Goal: Complete application form

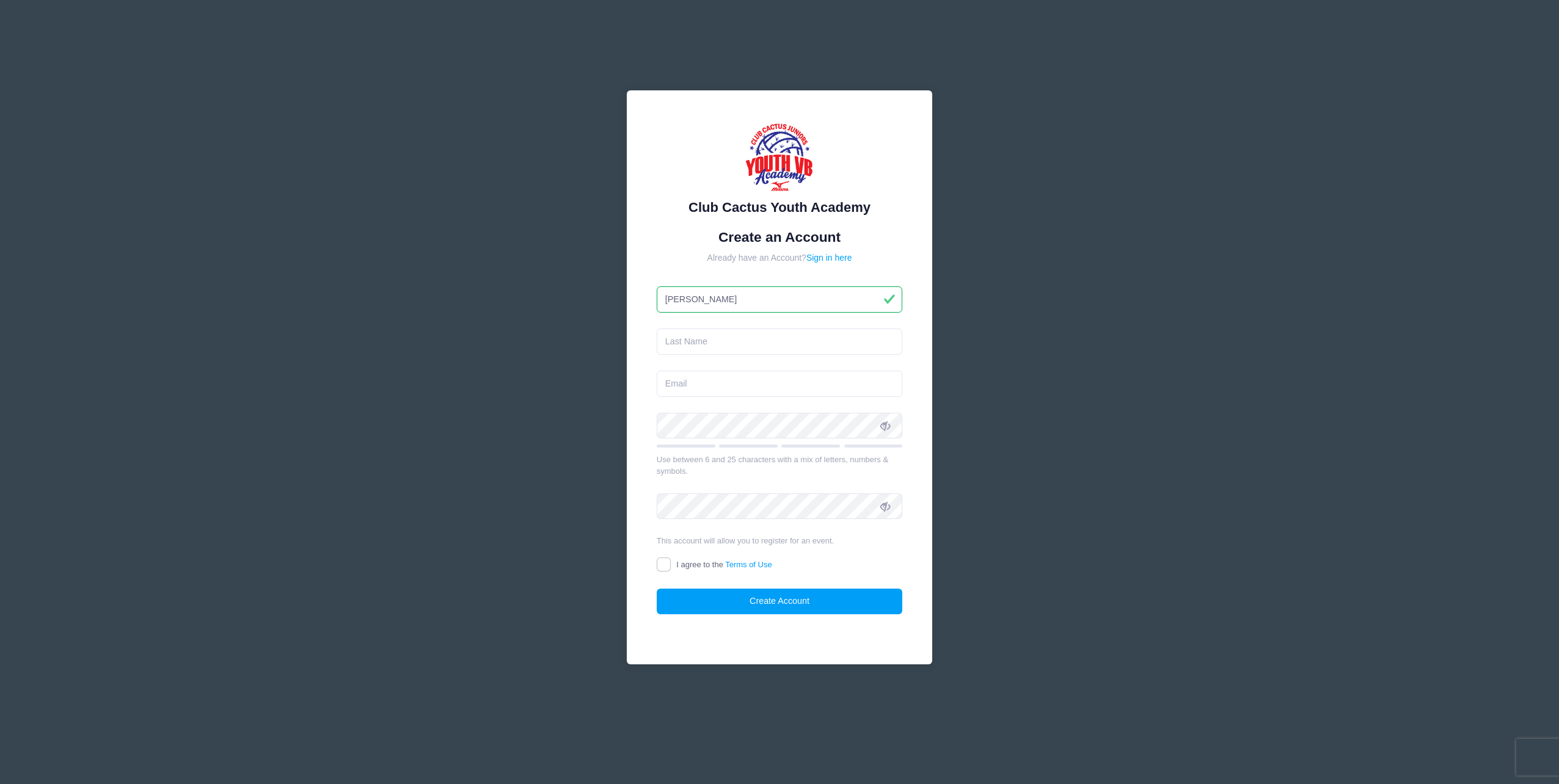
type input "[PERSON_NAME]"
type input "[EMAIL_ADDRESS][DOMAIN_NAME]"
click at [662, 562] on input "I agree to the Terms of Use" at bounding box center [663, 564] width 14 height 14
checkbox input "true"
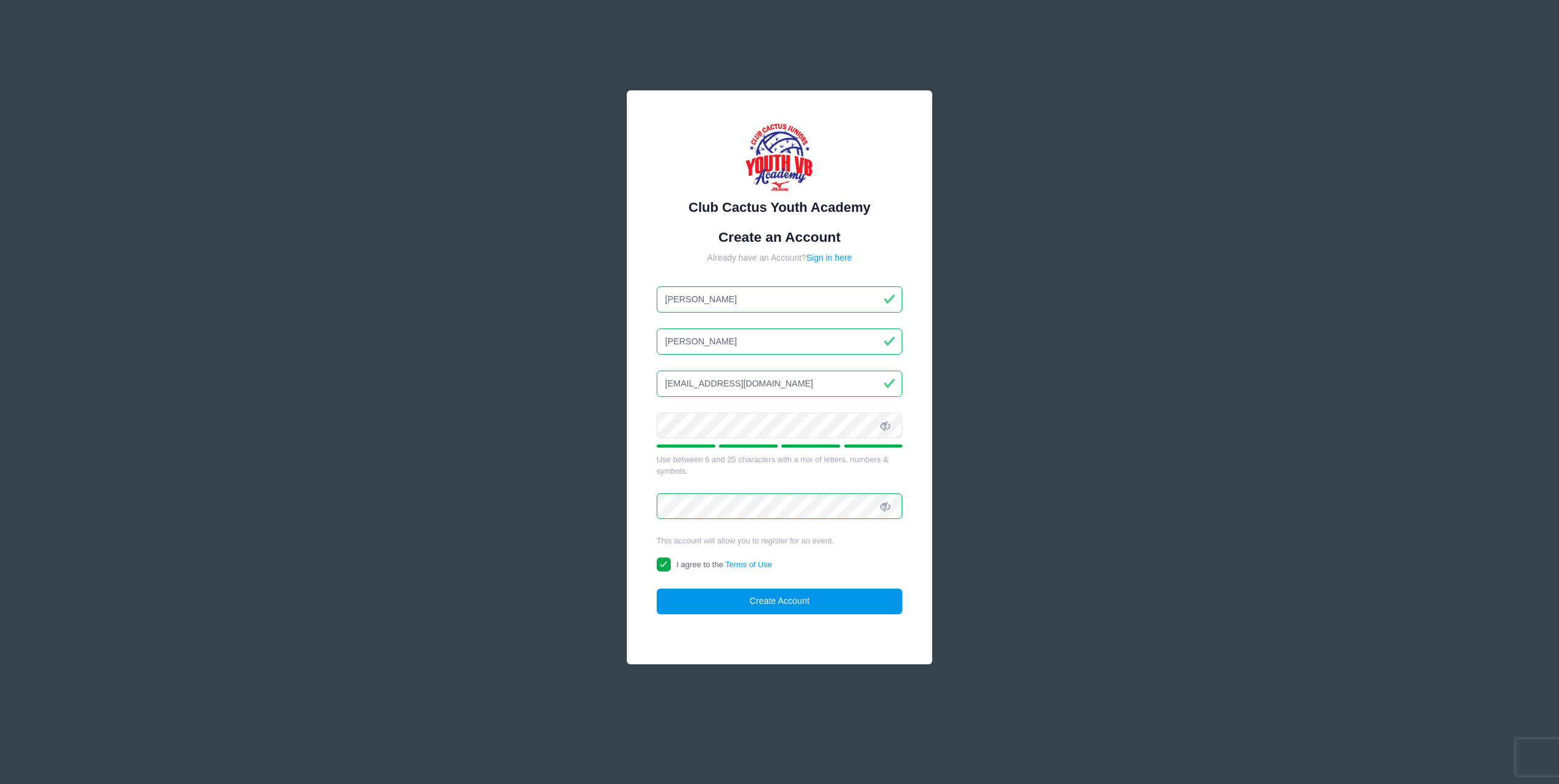
click at [701, 596] on button "Create Account" at bounding box center [780, 601] width 247 height 26
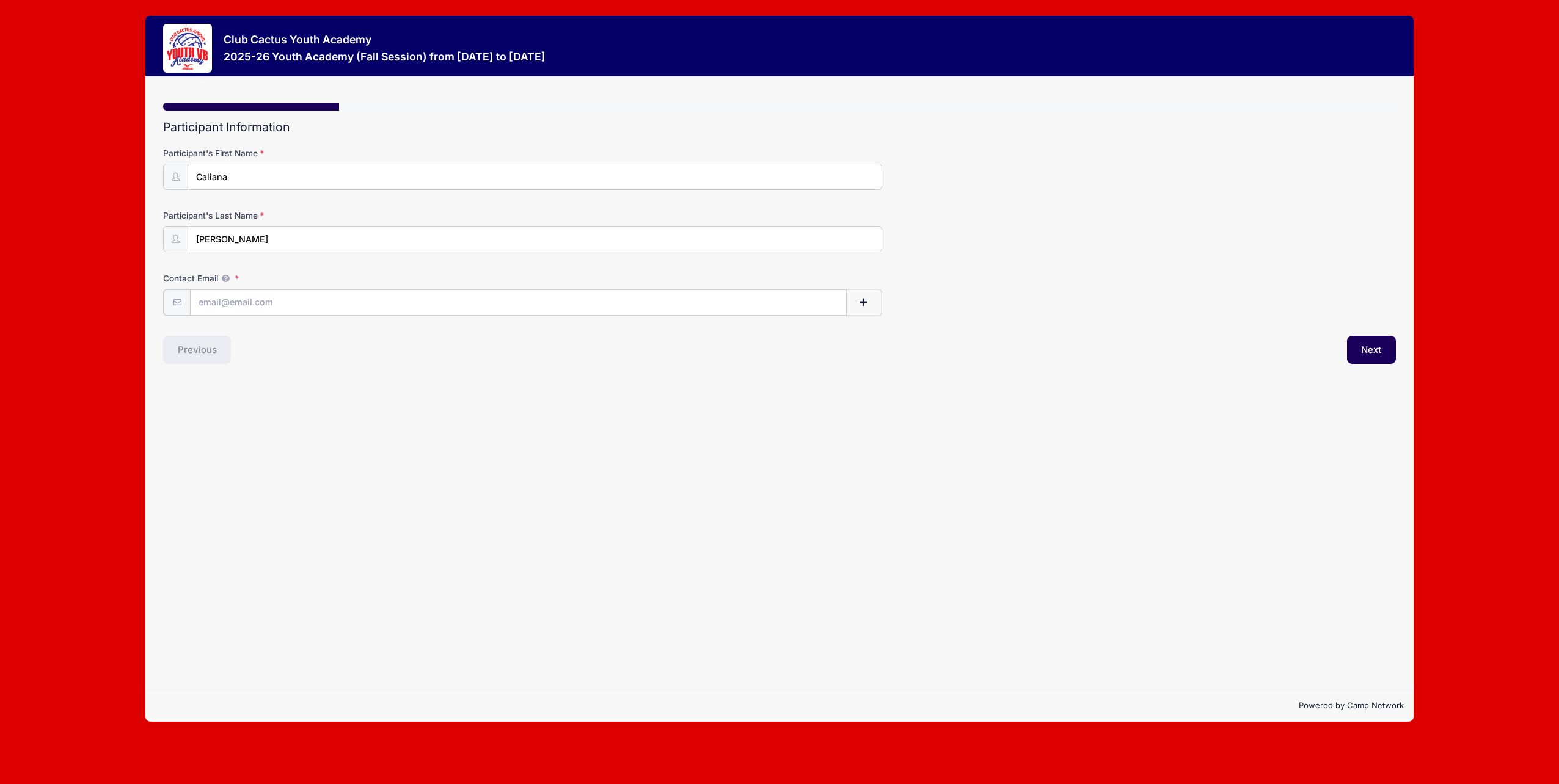
click at [210, 305] on input "Contact Email" at bounding box center [519, 302] width 657 height 26
type input "[EMAIL_ADDRESS][DOMAIN_NAME]"
click at [1370, 353] on button "Next" at bounding box center [1372, 348] width 50 height 28
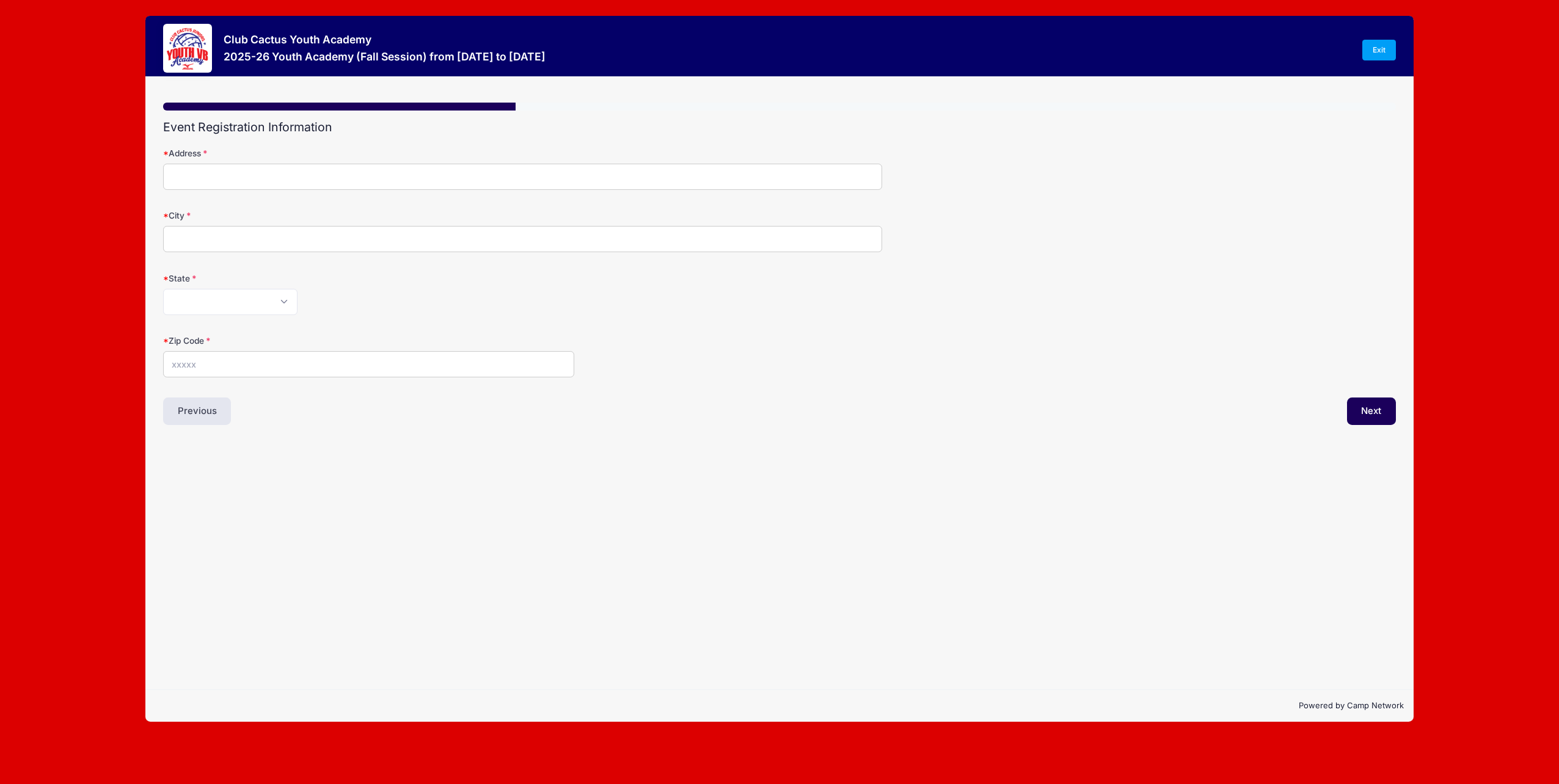
click at [189, 179] on input "Address" at bounding box center [522, 177] width 719 height 26
type input "[STREET_ADDRESS][PERSON_NAME]"
type input "[GEOGRAPHIC_DATA]"
select select "AZ"
type input "85730"
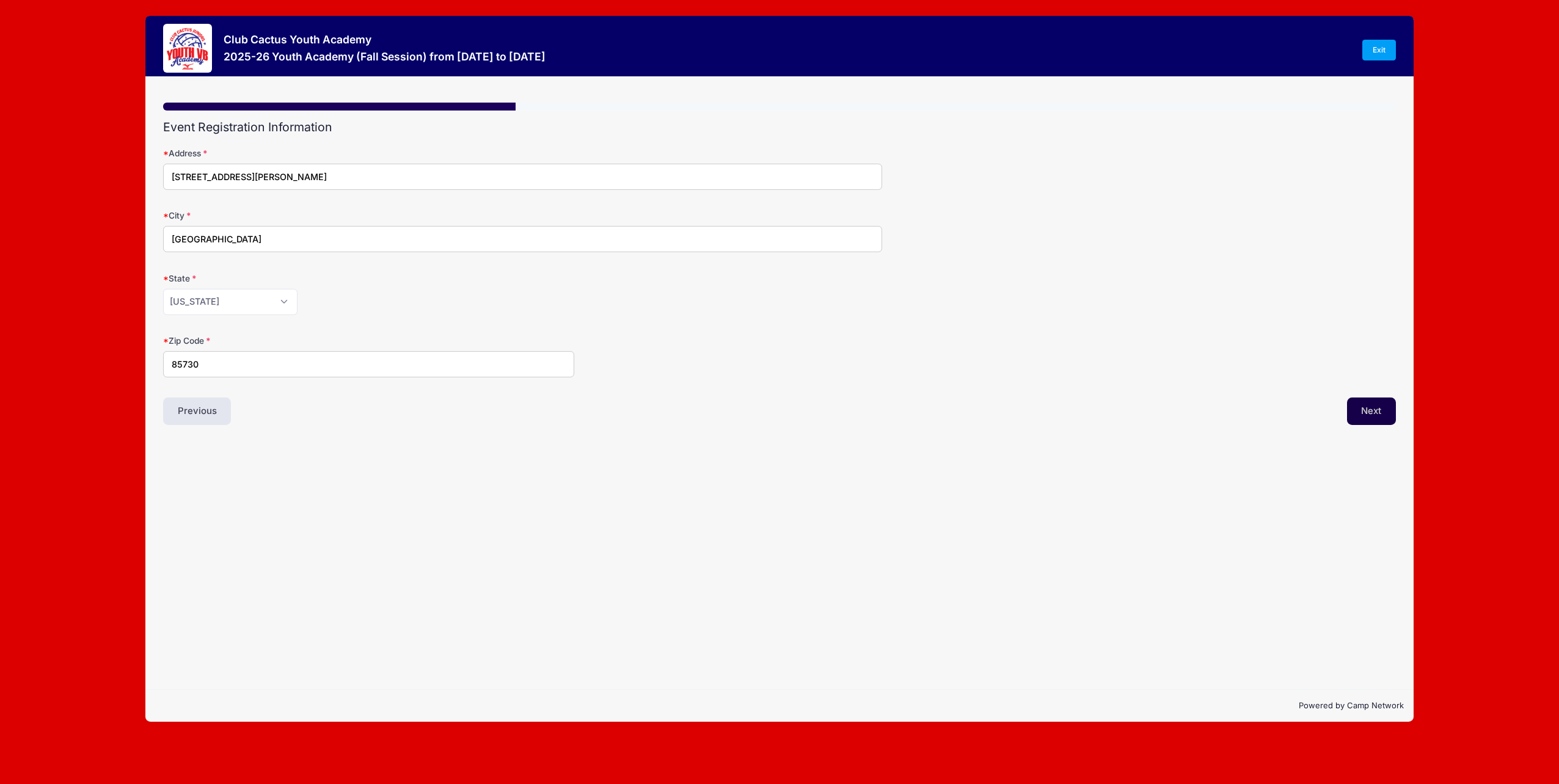
click at [1369, 408] on button "Next" at bounding box center [1372, 411] width 50 height 28
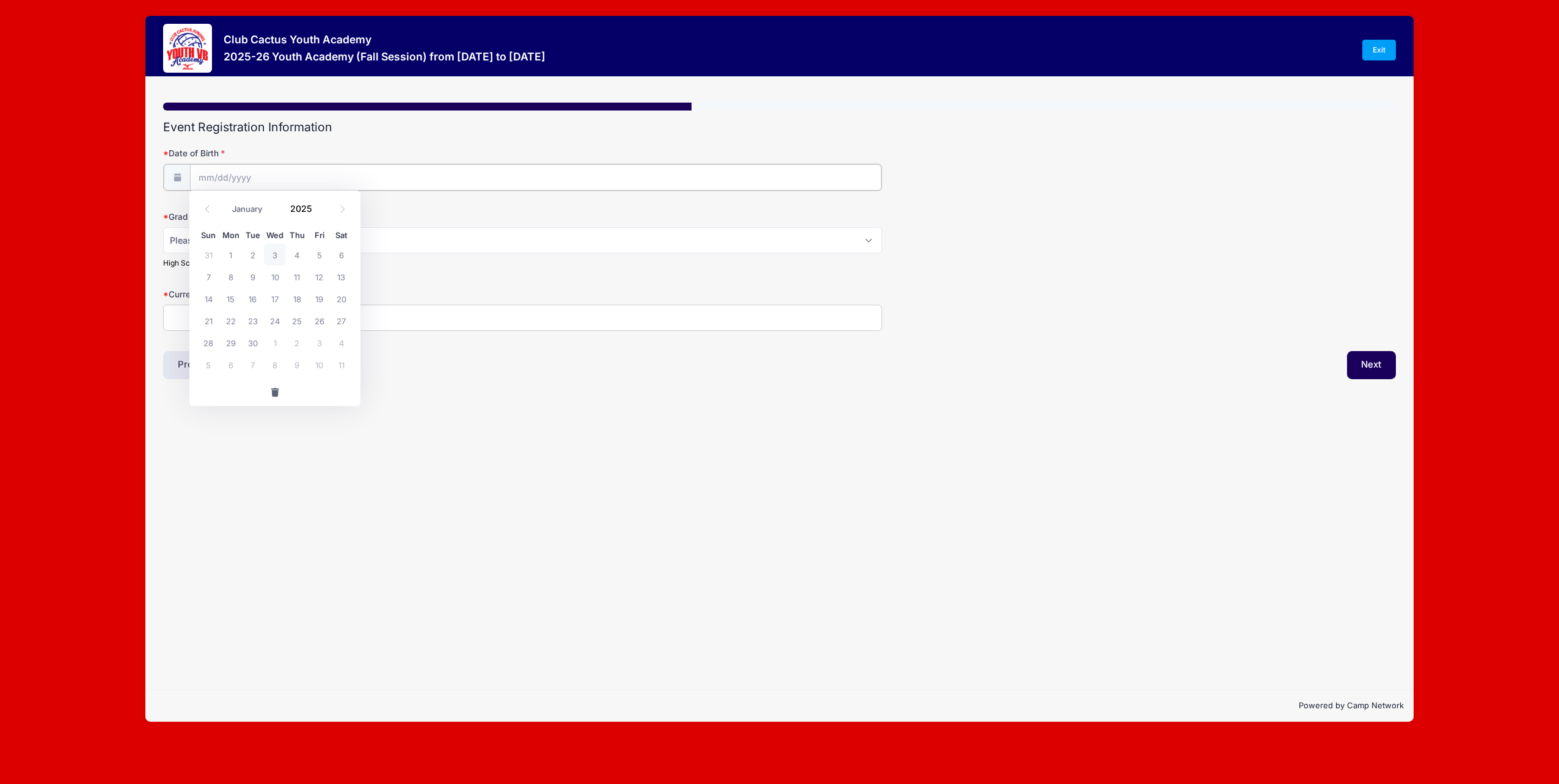
click at [199, 173] on input "Date of Birth" at bounding box center [536, 177] width 692 height 26
click at [207, 175] on input "Date of Birth" at bounding box center [536, 177] width 692 height 26
click at [297, 210] on input "2025" at bounding box center [304, 208] width 40 height 18
click at [317, 212] on span at bounding box center [319, 213] width 8 height 9
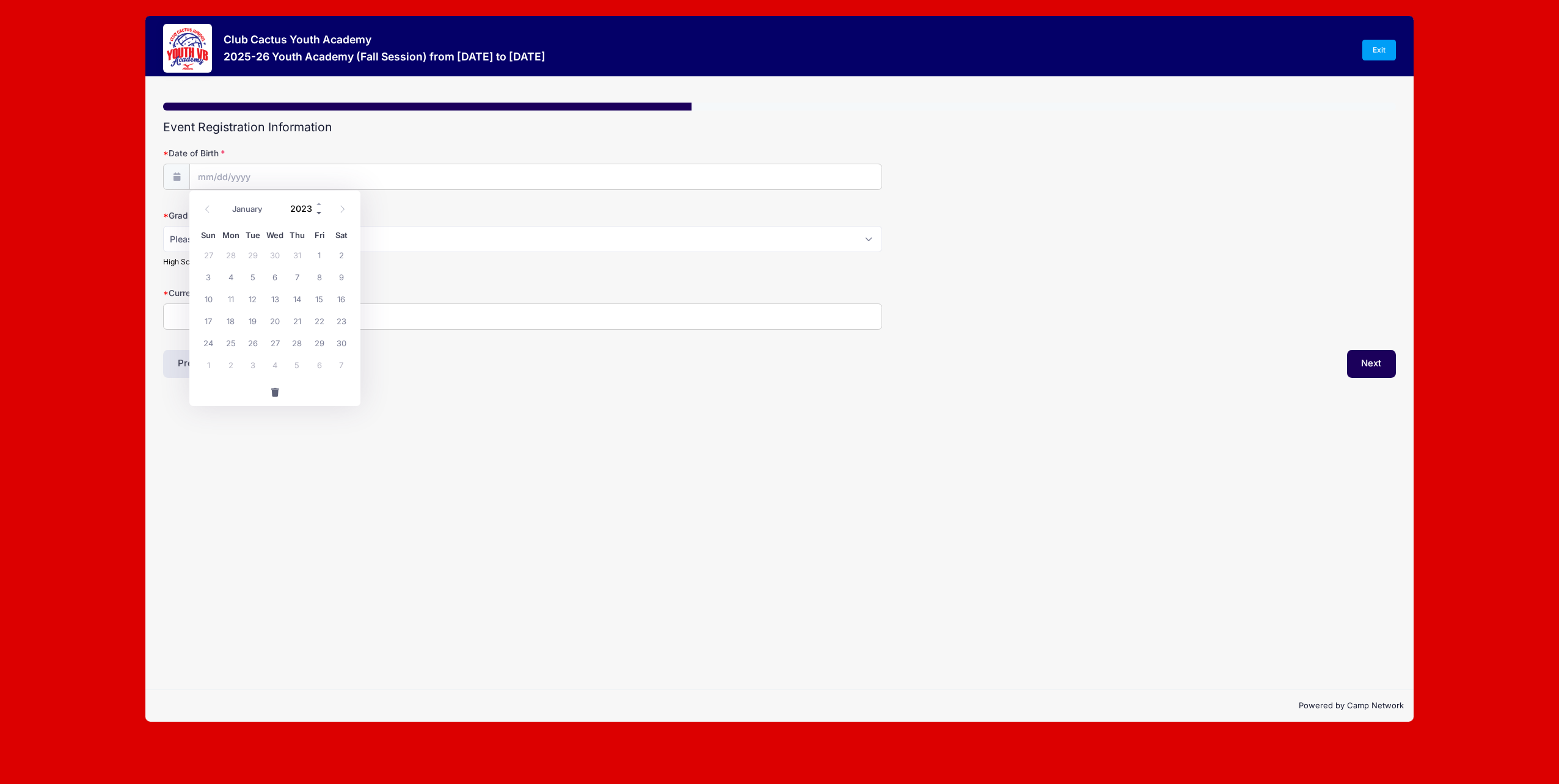
click at [317, 212] on span at bounding box center [319, 213] width 8 height 9
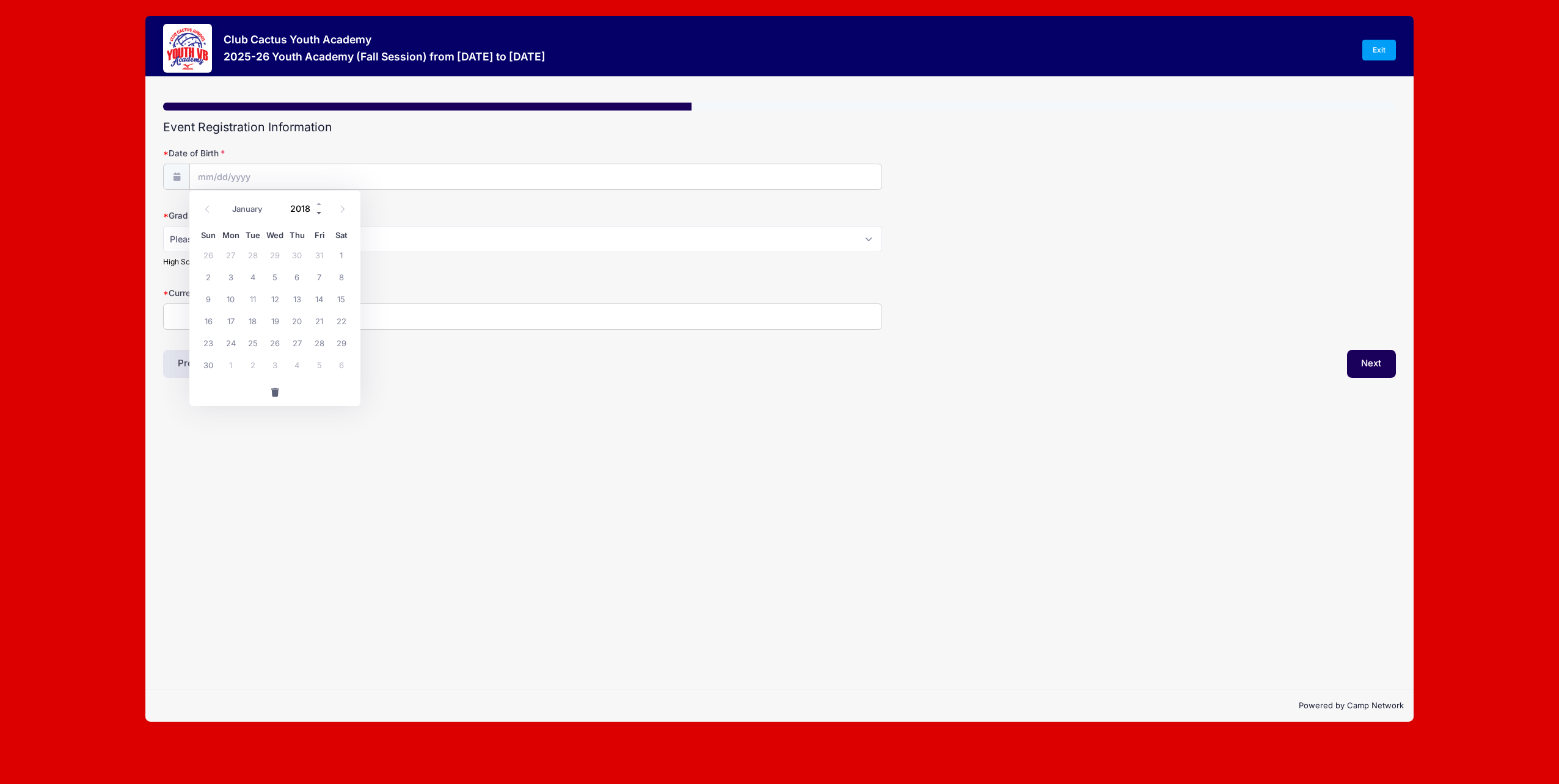
click at [317, 212] on span at bounding box center [319, 213] width 8 height 9
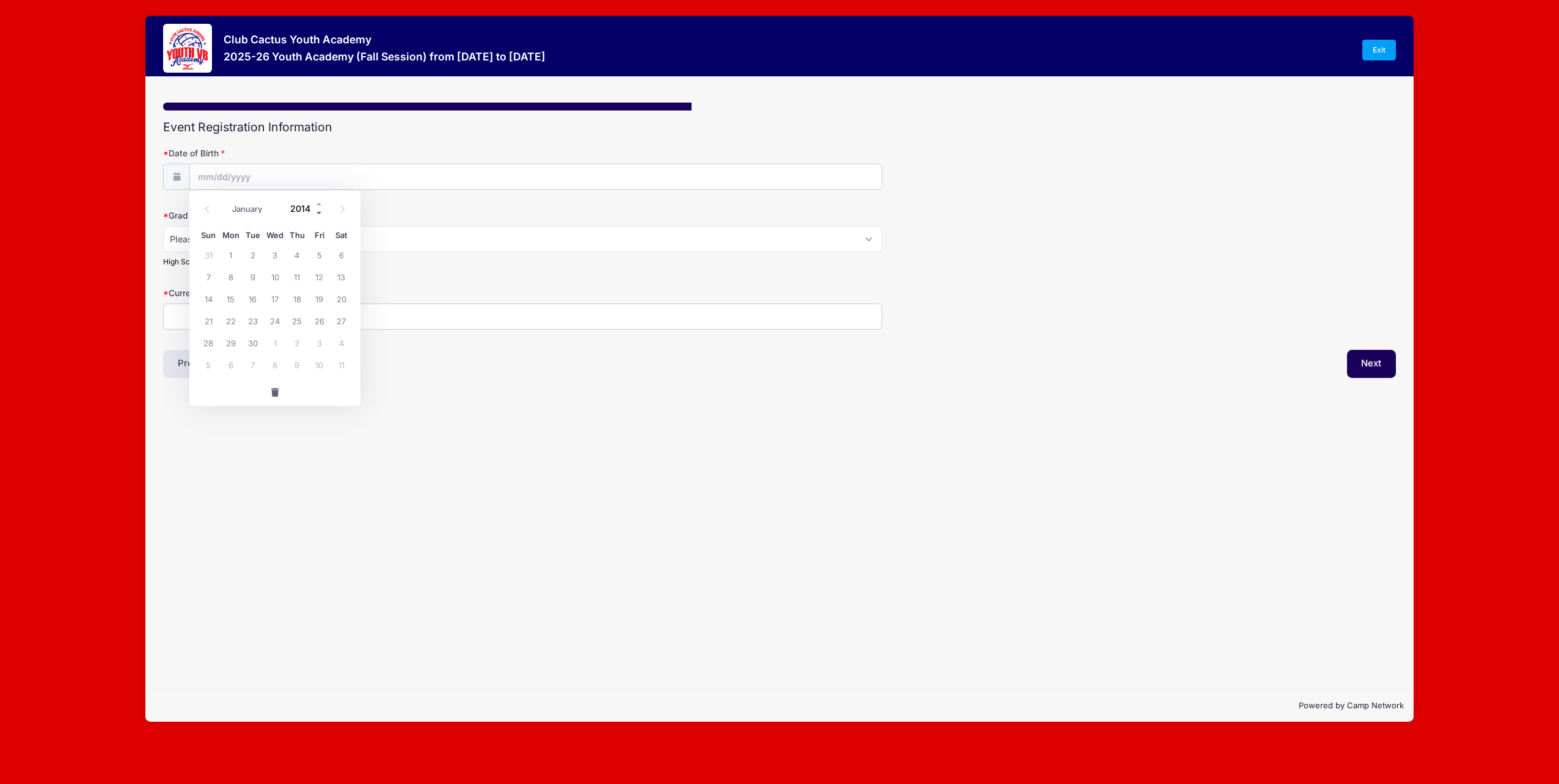
type input "2013"
click at [206, 210] on icon at bounding box center [207, 208] width 8 height 8
select select "5"
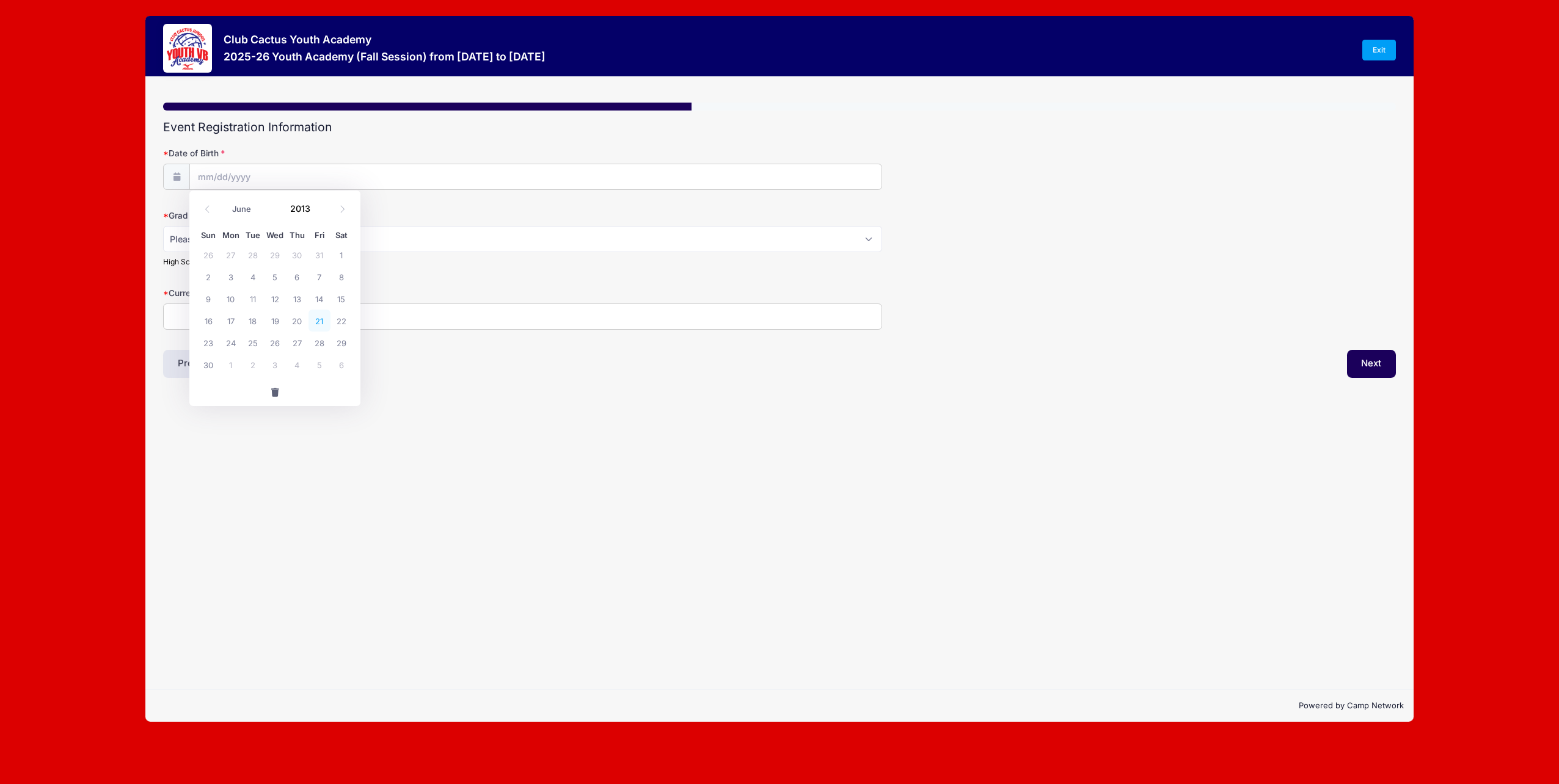
click at [319, 324] on span "21" at bounding box center [319, 321] width 22 height 22
type input "[DATE]"
click at [872, 237] on select "Please Select 2029 2030 2031 2032 2033 2034 2035 2036 2037 2038 2039 2040" at bounding box center [522, 238] width 719 height 26
select select "2031"
click at [163, 226] on select "Please Select 2029 2030 2031 2032 2033 2034 2035 2036 2037 2038 2039 2040" at bounding box center [522, 238] width 719 height 26
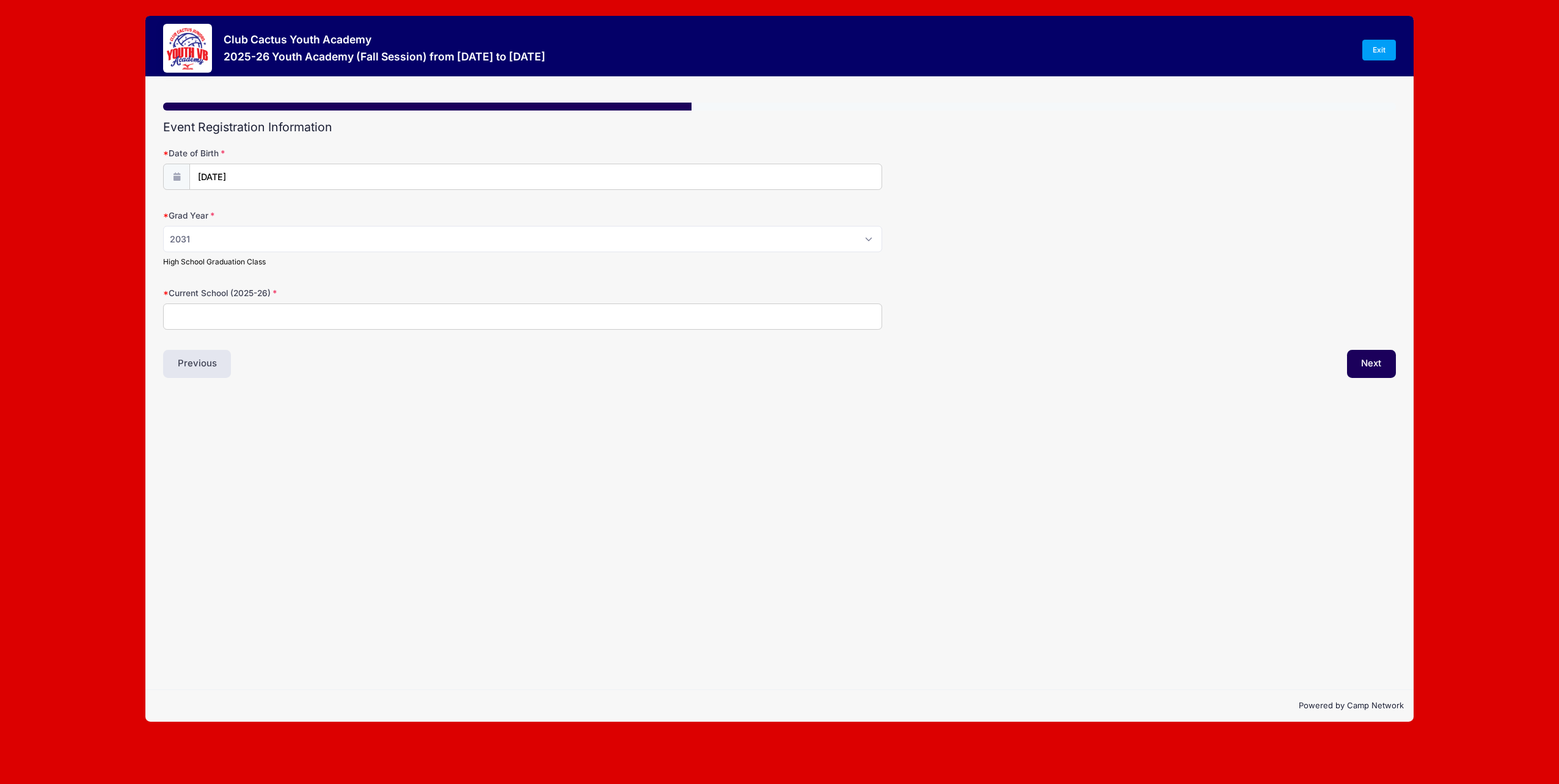
click at [226, 316] on input "Current School (2025-26)" at bounding box center [522, 316] width 719 height 26
type input "[PERSON_NAME][GEOGRAPHIC_DATA]"
click at [1360, 363] on button "Next" at bounding box center [1372, 363] width 50 height 28
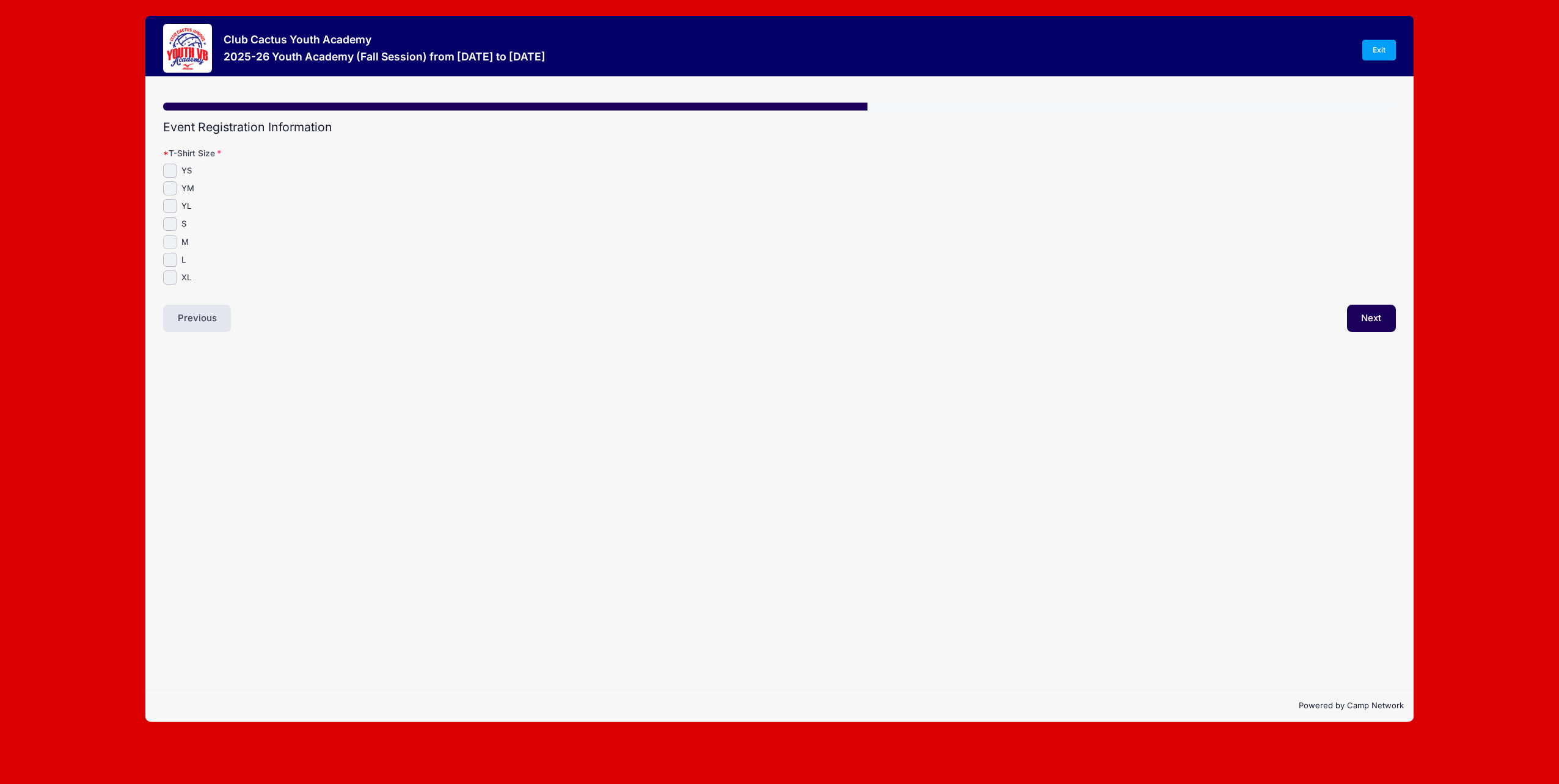
click at [172, 243] on input "M" at bounding box center [170, 241] width 14 height 14
checkbox input "true"
click at [1357, 319] on button "Next" at bounding box center [1372, 318] width 50 height 28
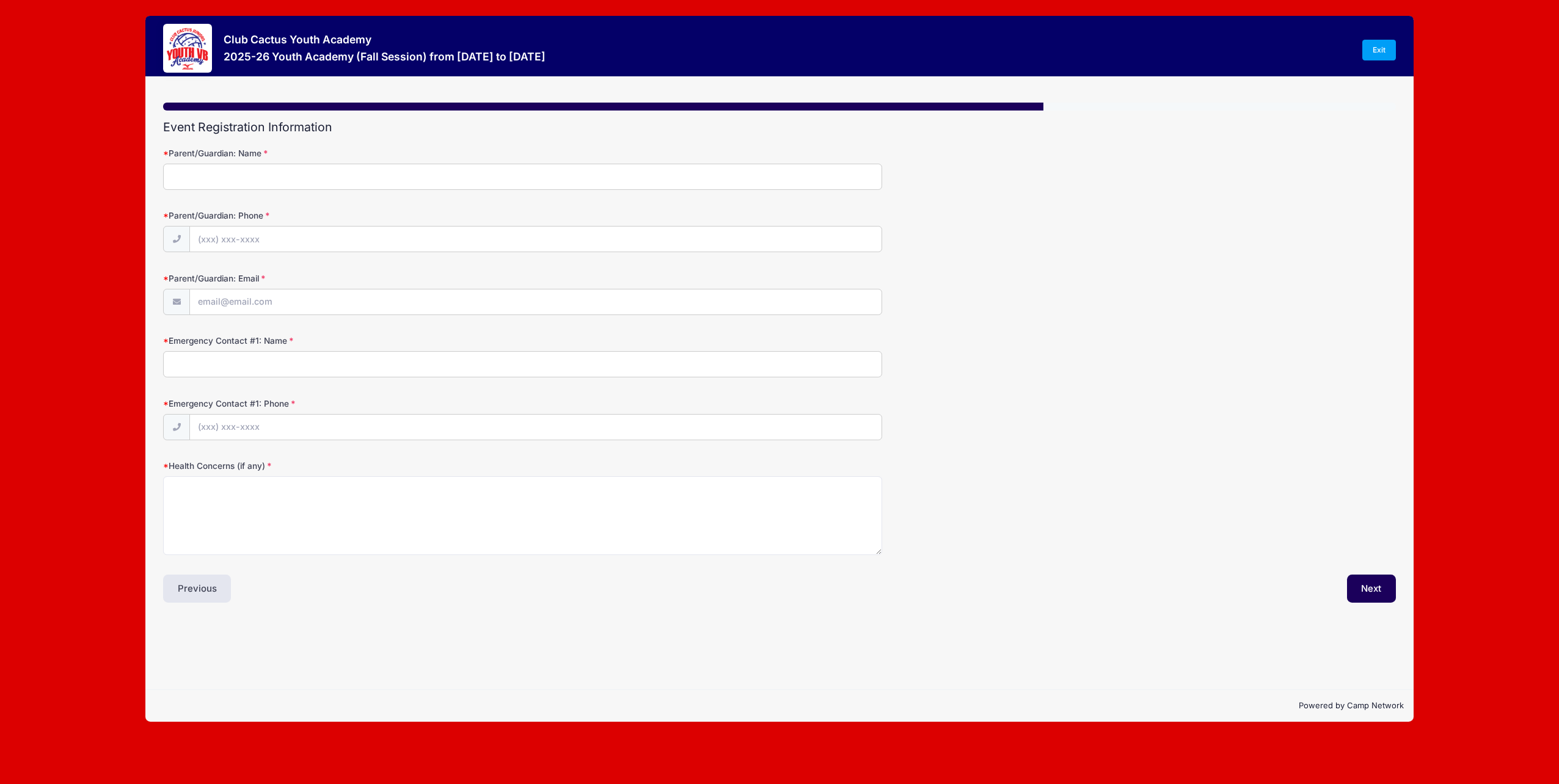
click at [217, 179] on input "Parent/Guardian: Name" at bounding box center [522, 177] width 719 height 26
type input "[PERSON_NAME]"
type input "[PHONE_NUMBER]"
type input "[EMAIL_ADDRESS][DOMAIN_NAME]"
type input "[PERSON_NAME]"
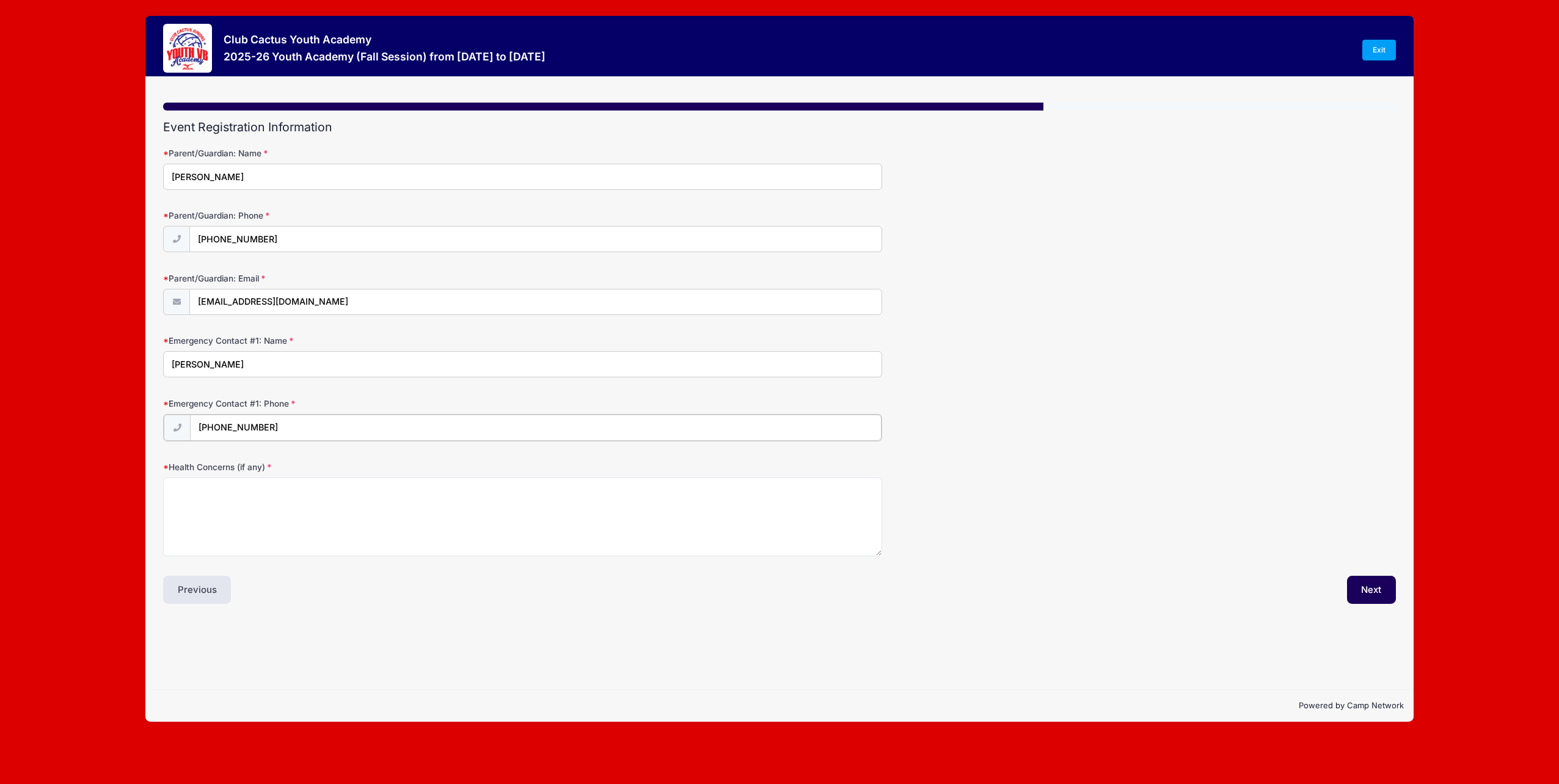
type input "[PHONE_NUMBER]"
click at [293, 498] on textarea "Health Concerns (if any)" at bounding box center [522, 516] width 719 height 79
type textarea "Allergic to all "Cillin" medications"
click at [1357, 579] on button "Next" at bounding box center [1372, 588] width 50 height 28
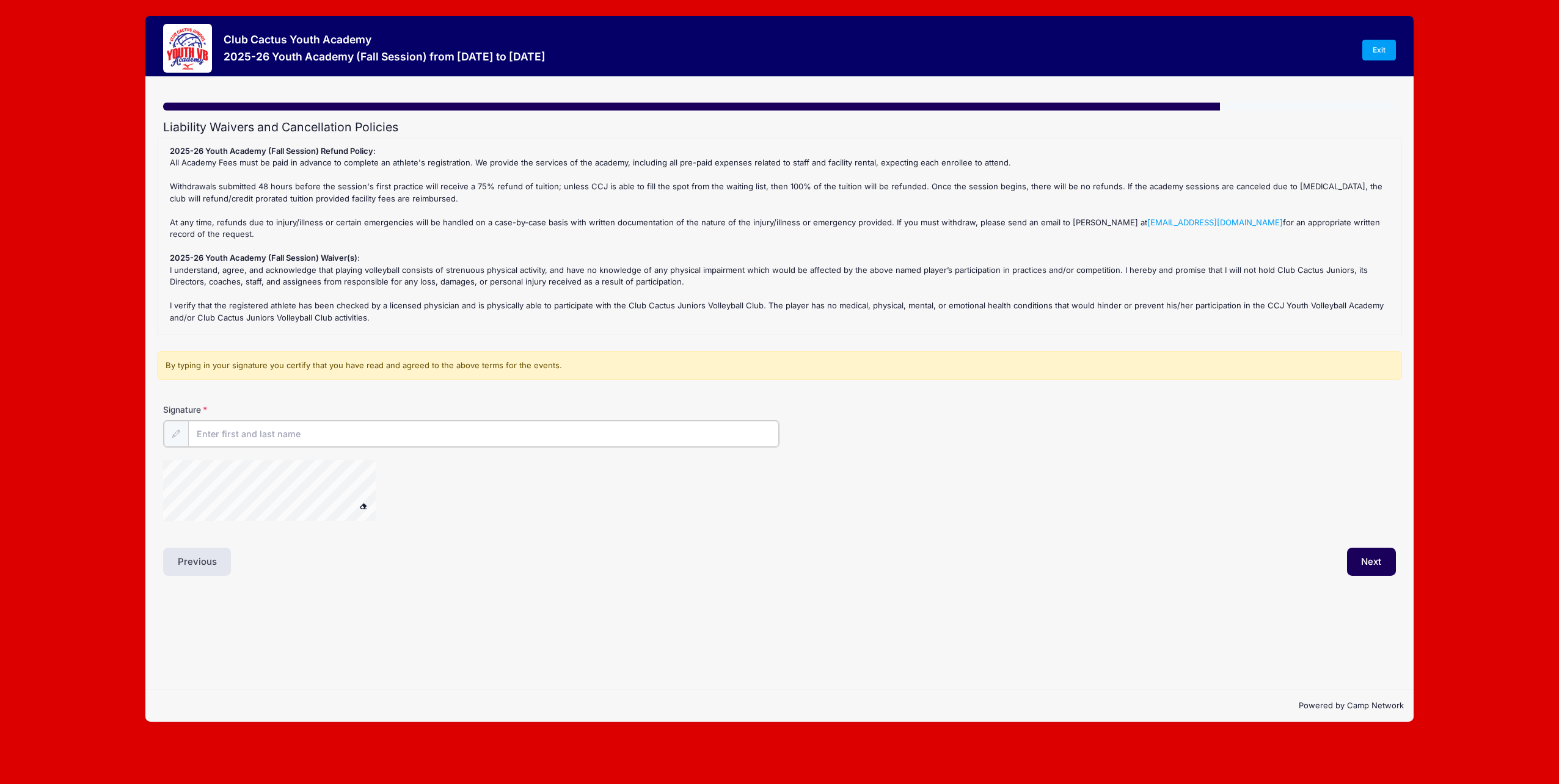
click at [207, 432] on input "Signature" at bounding box center [484, 433] width 591 height 26
type input "[PERSON_NAME]"
click at [86, 421] on div "Club Cactus Youth Academy 2025-26 Youth Academy (Fall Session) from [DATE] to […" at bounding box center [779, 369] width 1523 height 738
click at [1368, 560] on button "Next" at bounding box center [1372, 560] width 50 height 28
click at [365, 502] on span at bounding box center [363, 504] width 8 height 6
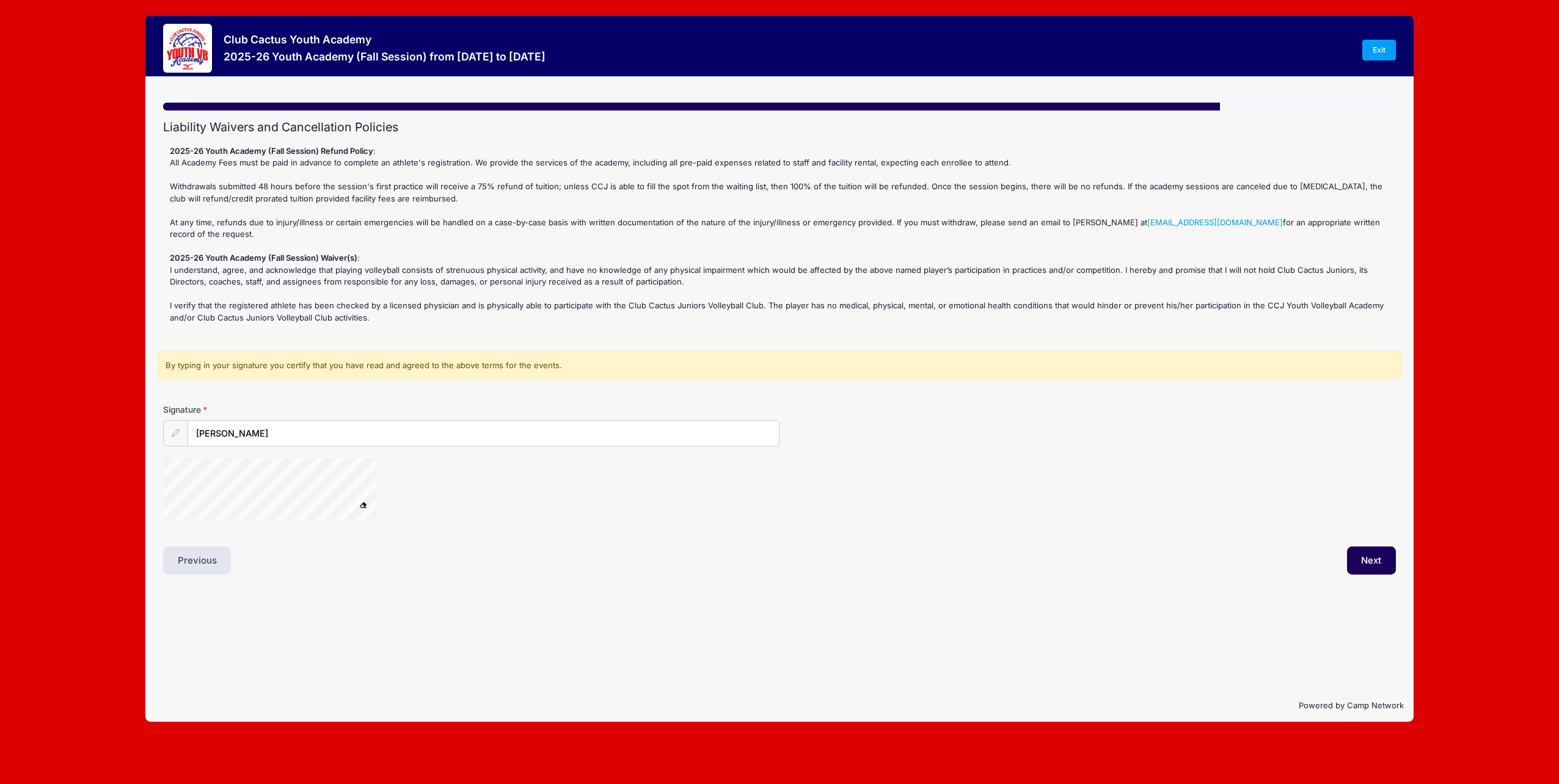
click at [173, 430] on icon at bounding box center [175, 433] width 8 height 8
click at [1383, 563] on button "Next" at bounding box center [1372, 560] width 50 height 28
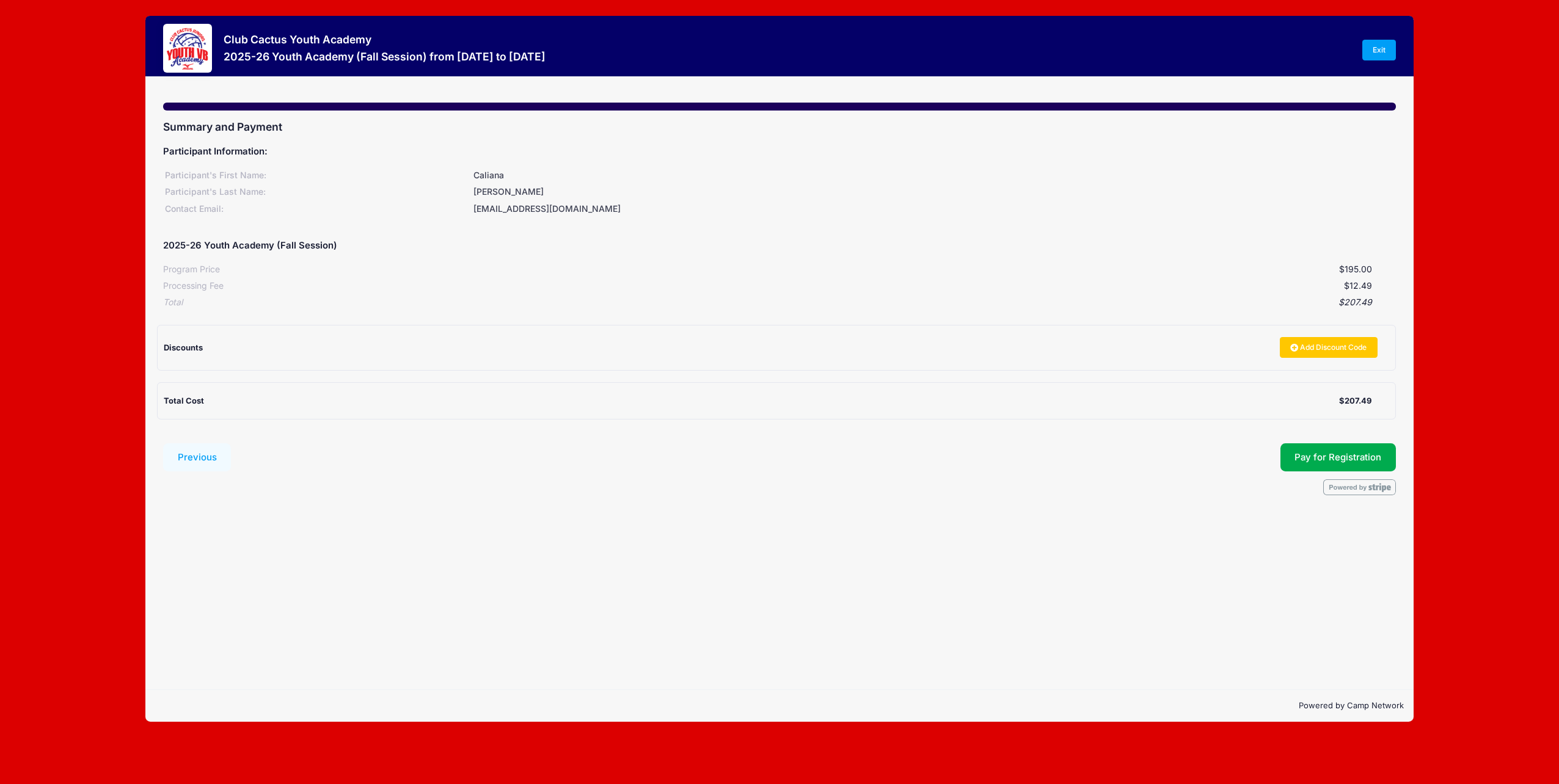
click at [389, 543] on div "Step 7 /7 Step 1 Step 2 Step 3 Step 4 Step 5 Policies Summary Participant Infor…" at bounding box center [779, 383] width 1269 height 613
